Goal: Task Accomplishment & Management: Use online tool/utility

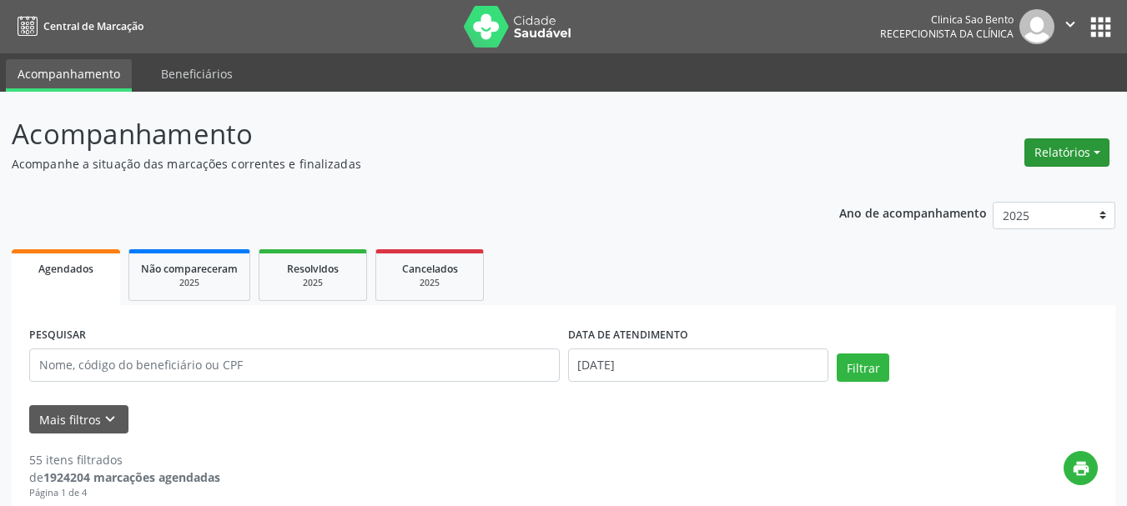
click at [1056, 154] on button "Relatórios" at bounding box center [1066, 152] width 85 height 28
click at [1071, 153] on button "Relatórios" at bounding box center [1066, 152] width 85 height 28
click at [979, 188] on link "Agendamentos" at bounding box center [1018, 188] width 179 height 23
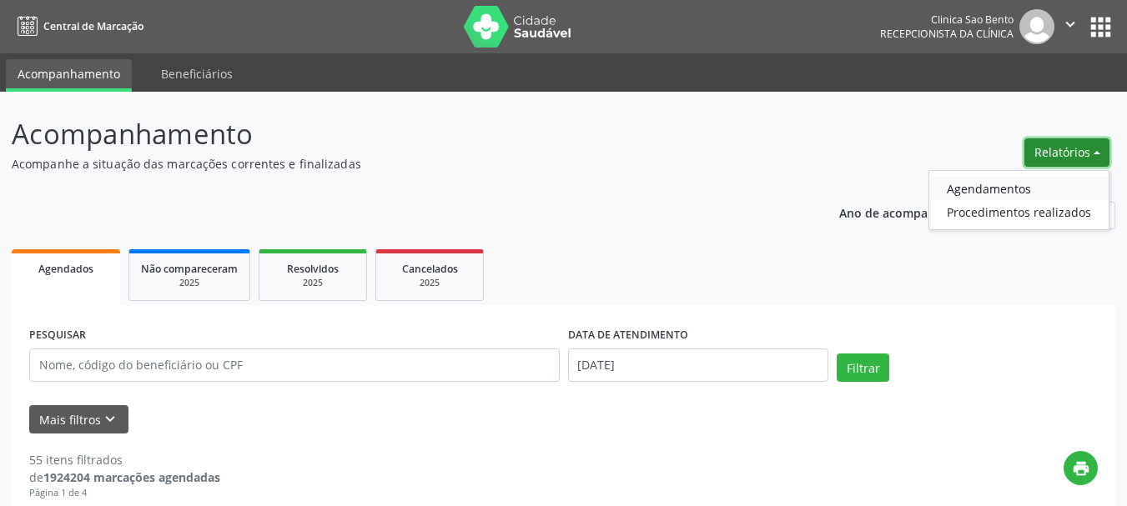
select select "8"
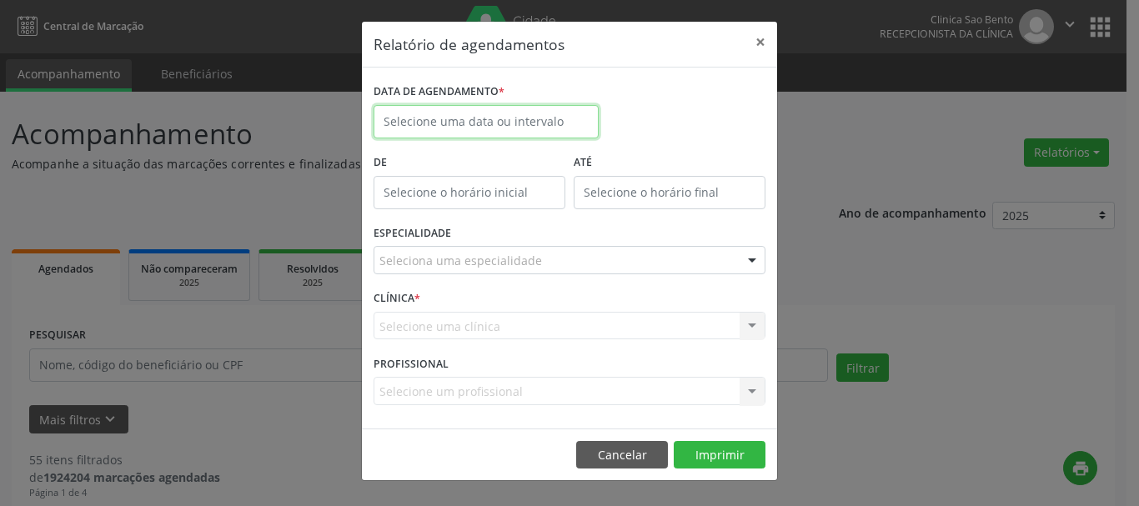
click at [478, 128] on body "Central de Marcação Clinica [GEOGRAPHIC_DATA] Recepcionista da clínica  Config…" at bounding box center [569, 253] width 1139 height 506
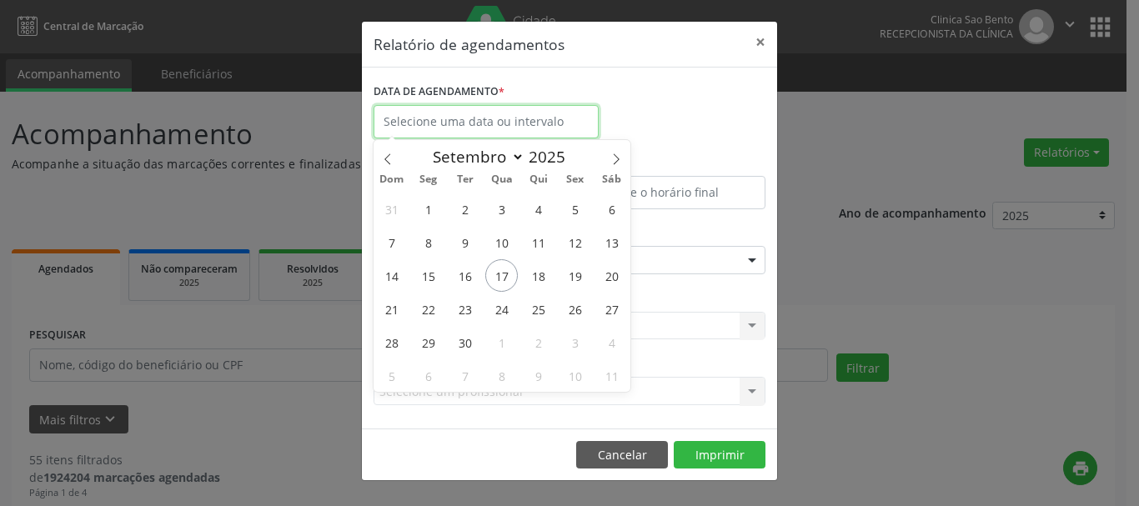
click at [478, 124] on input "text" at bounding box center [486, 121] width 225 height 33
click at [539, 275] on span "18" at bounding box center [538, 275] width 33 height 33
type input "[DATE]"
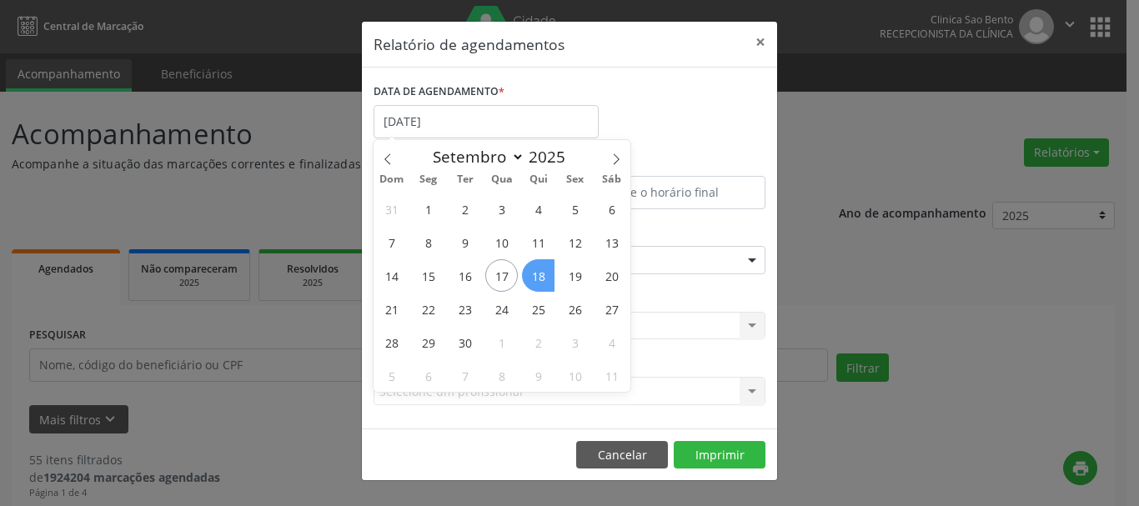
click at [539, 275] on span "18" at bounding box center [538, 275] width 33 height 33
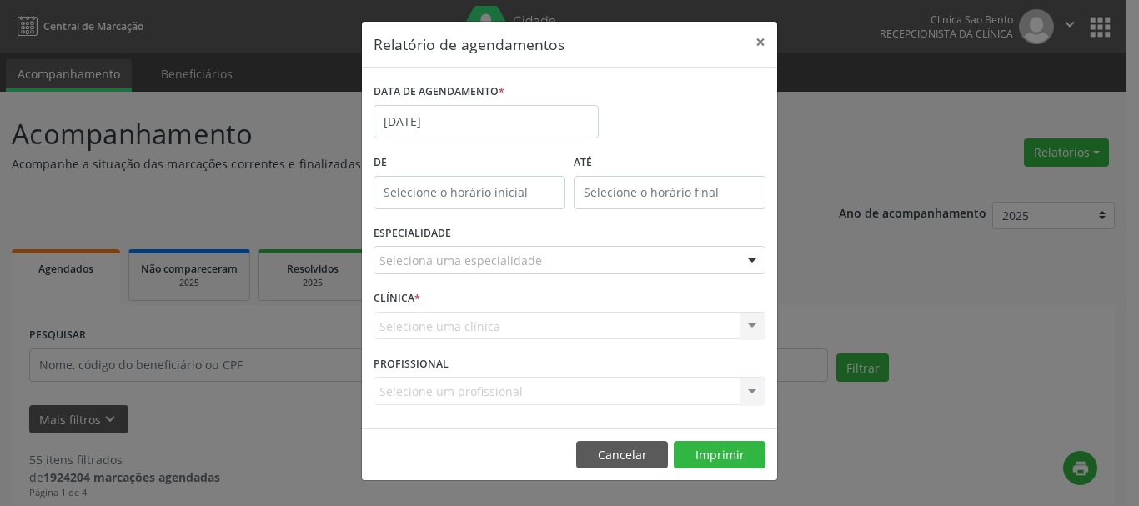
click at [616, 259] on div "Seleciona uma especialidade" at bounding box center [570, 260] width 392 height 28
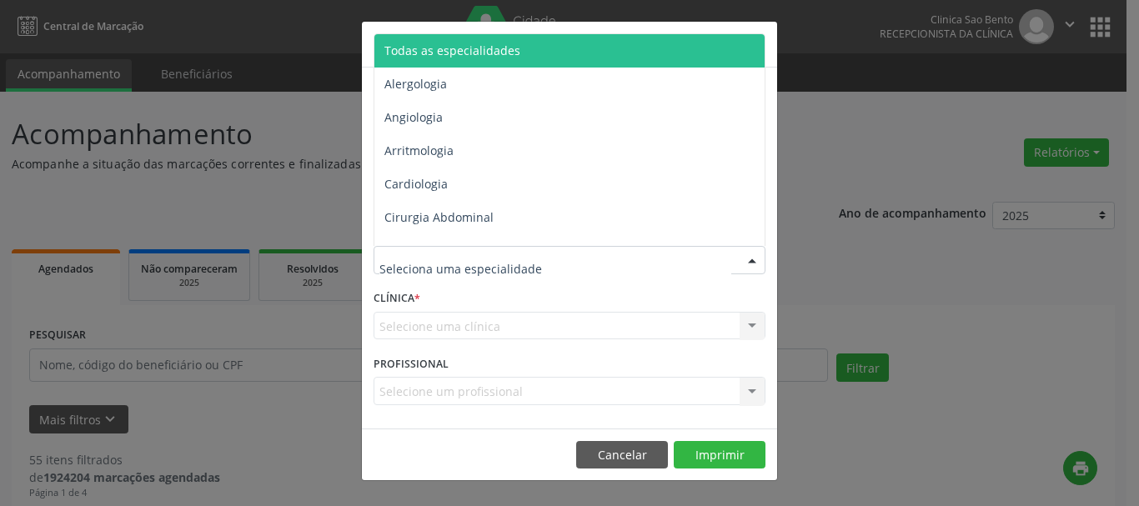
click at [487, 49] on span "Todas as especialidades" at bounding box center [452, 51] width 136 height 16
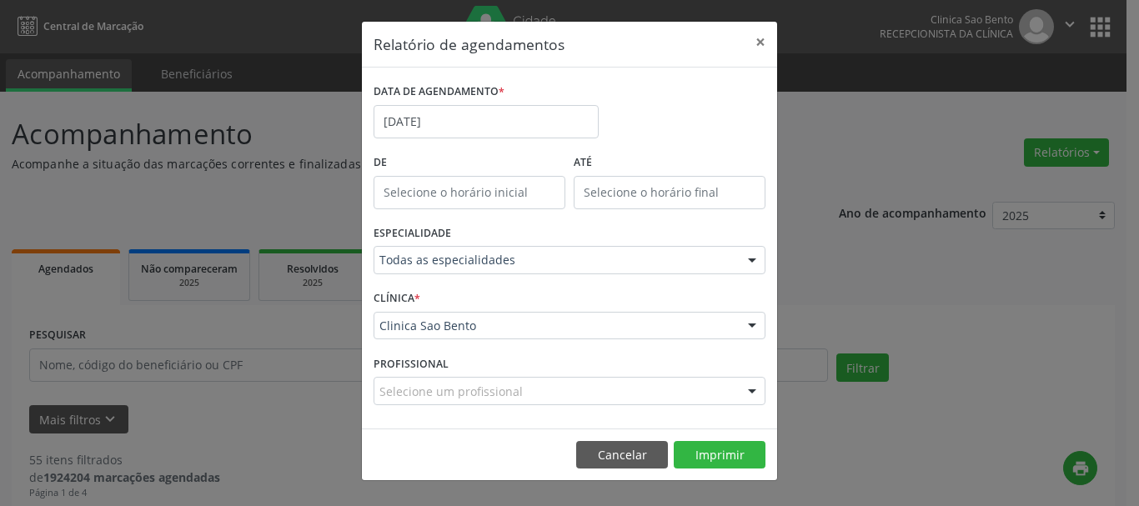
click at [913, 282] on div "Relatório de agendamentos × DATA DE AGENDAMENTO * [DATE] De ATÉ ESPECIALIDADE T…" at bounding box center [569, 253] width 1139 height 506
click at [946, 183] on div "Relatório de agendamentos × DATA DE AGENDAMENTO * [DATE] De ATÉ ESPECIALIDADE T…" at bounding box center [569, 253] width 1139 height 506
click at [824, 434] on div "Relatório de agendamentos × DATA DE AGENDAMENTO * [DATE] De ATÉ ESPECIALIDADE T…" at bounding box center [569, 253] width 1139 height 506
click at [696, 447] on button "Imprimir" at bounding box center [720, 455] width 92 height 28
